Goal: Information Seeking & Learning: Learn about a topic

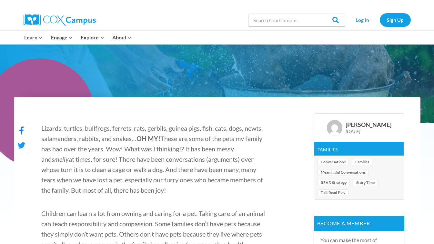
scroll to position [134, 0]
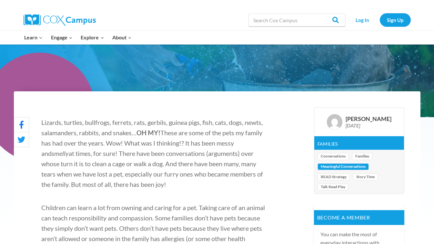
click at [344, 166] on link "Meaningful Conversations" at bounding box center [342, 166] width 51 height 7
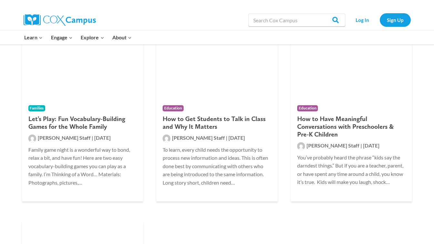
scroll to position [688, 0]
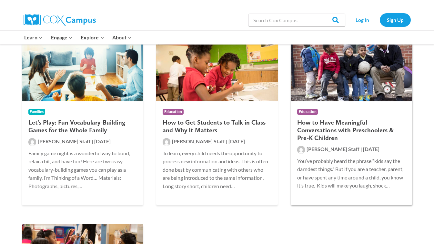
click at [337, 106] on div "Education How to Have Meaningful Conversations with Preschoolers & Pre-K Childr…" at bounding box center [351, 148] width 122 height 95
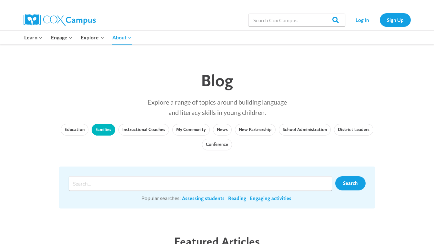
click at [105, 133] on link "Families" at bounding box center [104, 130] width 24 height 12
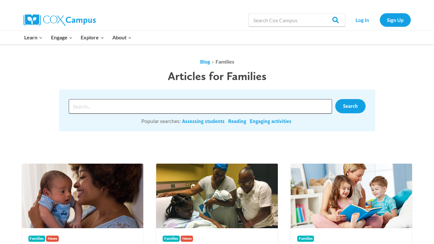
click at [123, 107] on input "Search input" at bounding box center [200, 106] width 263 height 15
type input "meaningful conversations"
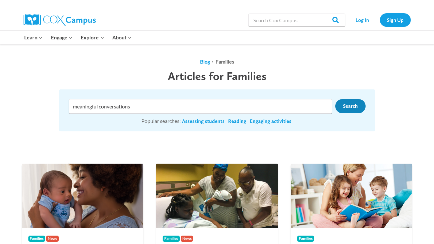
click at [347, 107] on span "Search" at bounding box center [350, 106] width 15 height 6
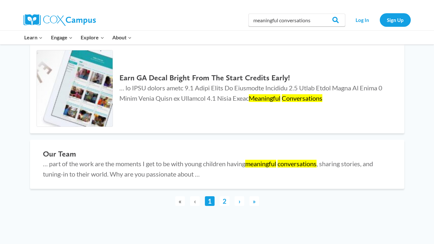
scroll to position [1636, 0]
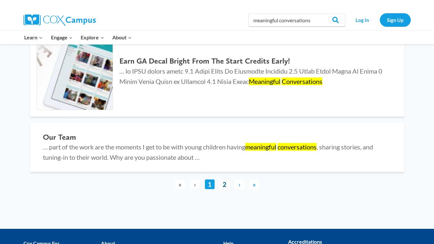
click at [225, 189] on link "2" at bounding box center [225, 184] width 10 height 10
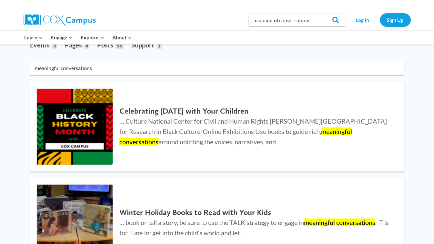
scroll to position [0, 0]
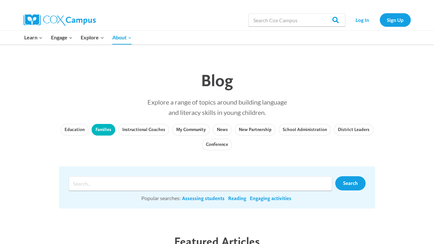
click at [102, 128] on link "Families" at bounding box center [104, 130] width 24 height 12
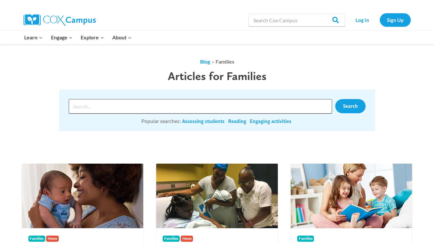
click at [104, 104] on input "Search input" at bounding box center [200, 106] width 263 height 15
type input "TALK"
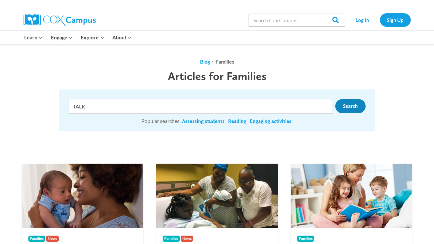
click at [358, 108] on link "Search" at bounding box center [350, 106] width 30 height 14
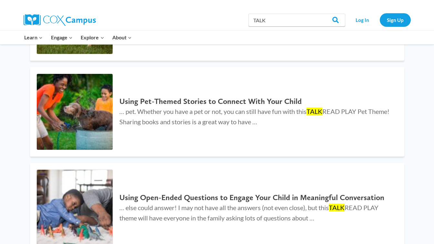
scroll to position [1488, 0]
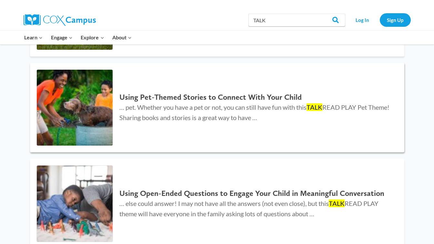
click at [213, 92] on div "Using Pet-Themed Stories to Connect With Your Child … pet. Whether you have a p…" at bounding box center [255, 107] width 284 height 36
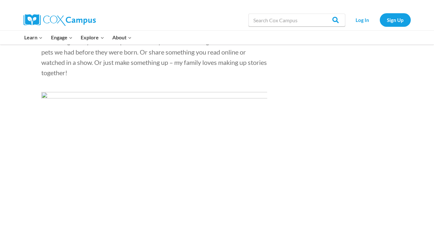
scroll to position [483, 0]
